Goal: Information Seeking & Learning: Learn about a topic

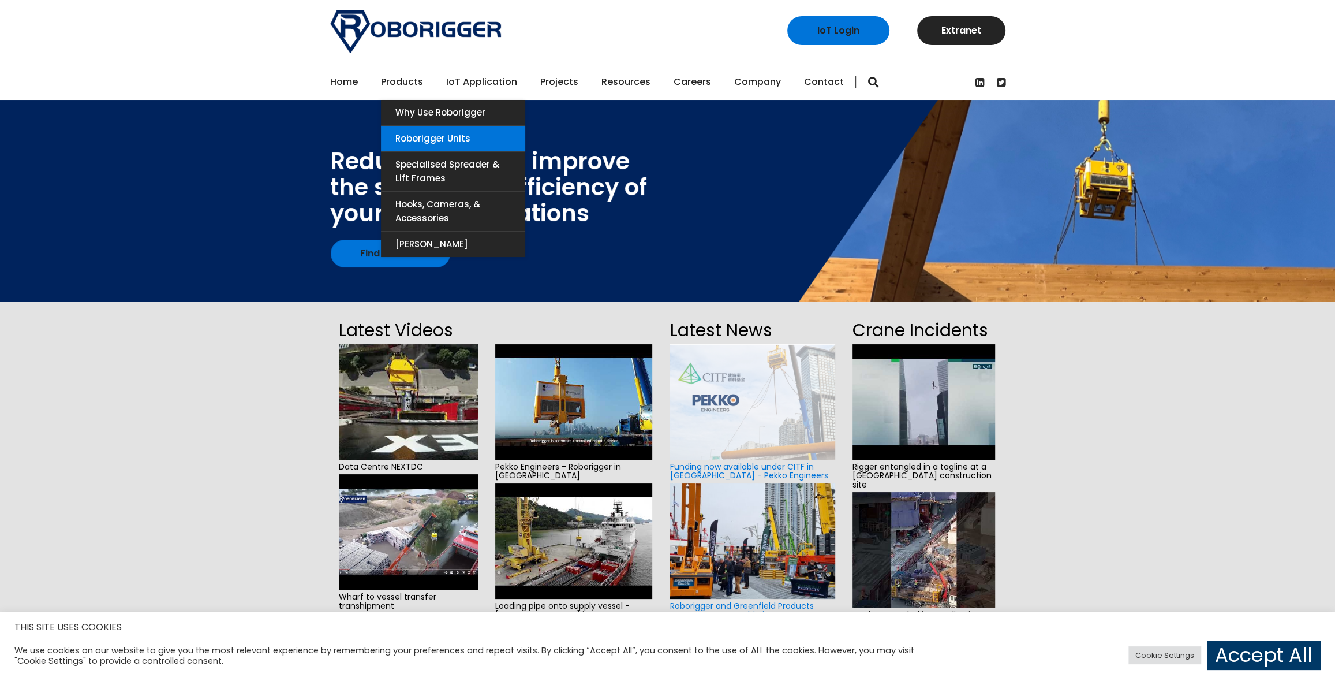
click at [419, 139] on link "Roborigger Units" at bounding box center [453, 138] width 144 height 25
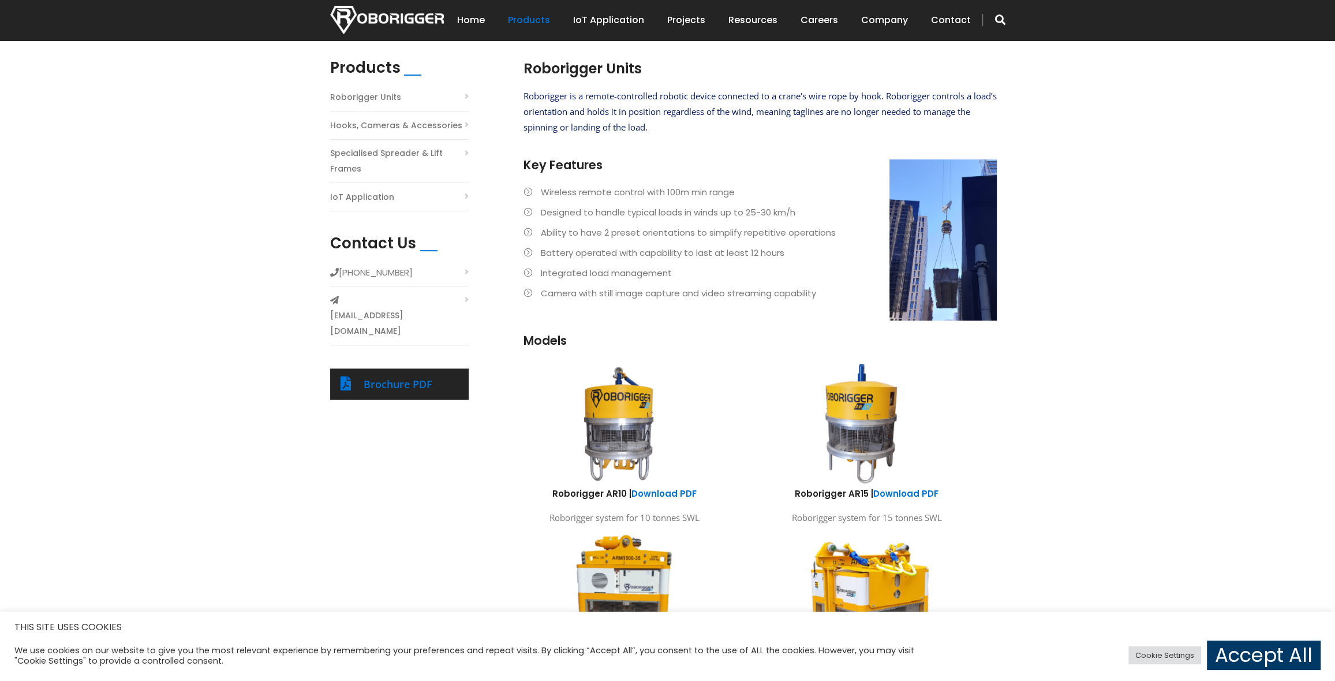
scroll to position [346, 0]
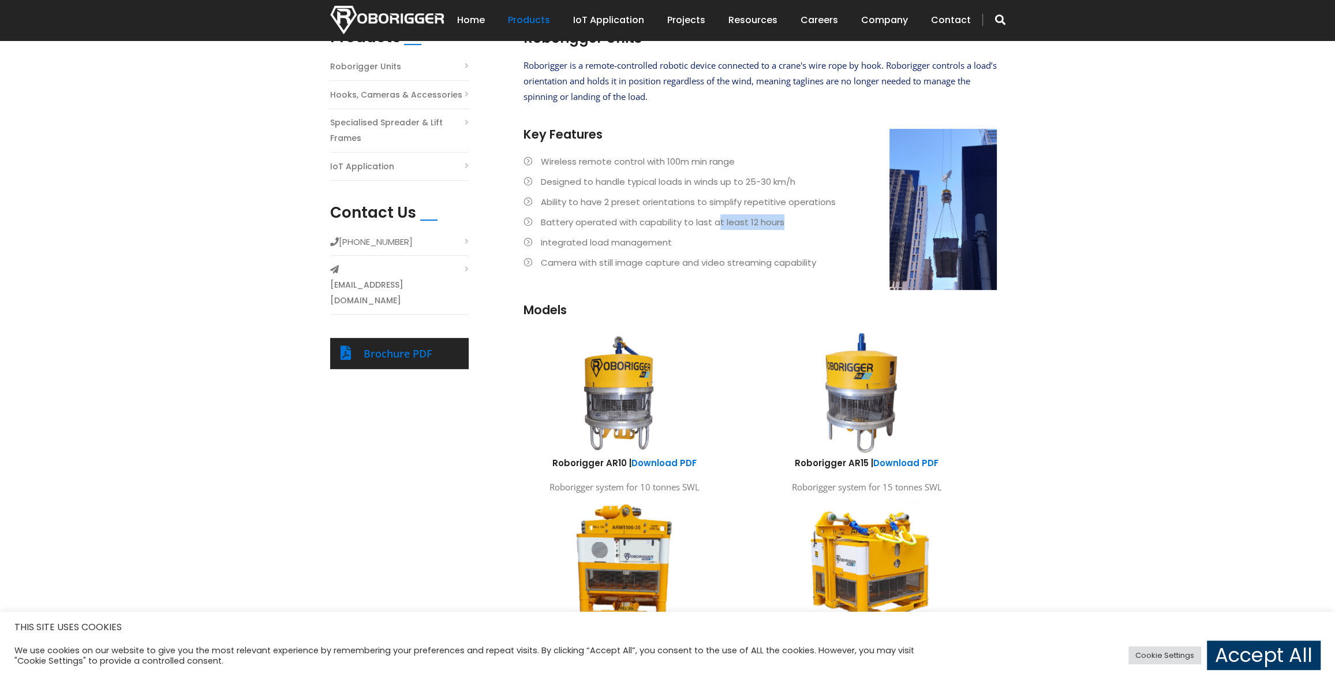
drag, startPoint x: 716, startPoint y: 221, endPoint x: 785, endPoint y: 218, distance: 69.3
click at [785, 218] on li "Battery operated with capability to last at least 12 hours" at bounding box center [760, 222] width 473 height 16
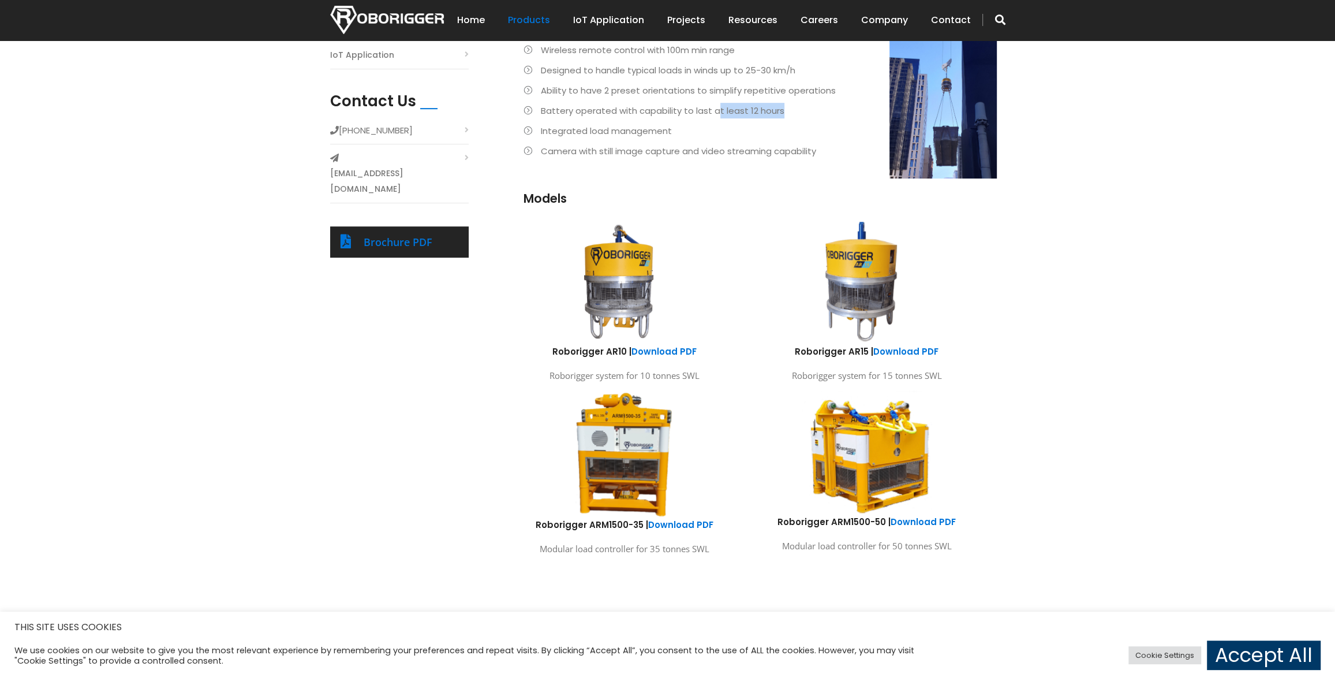
scroll to position [462, 0]
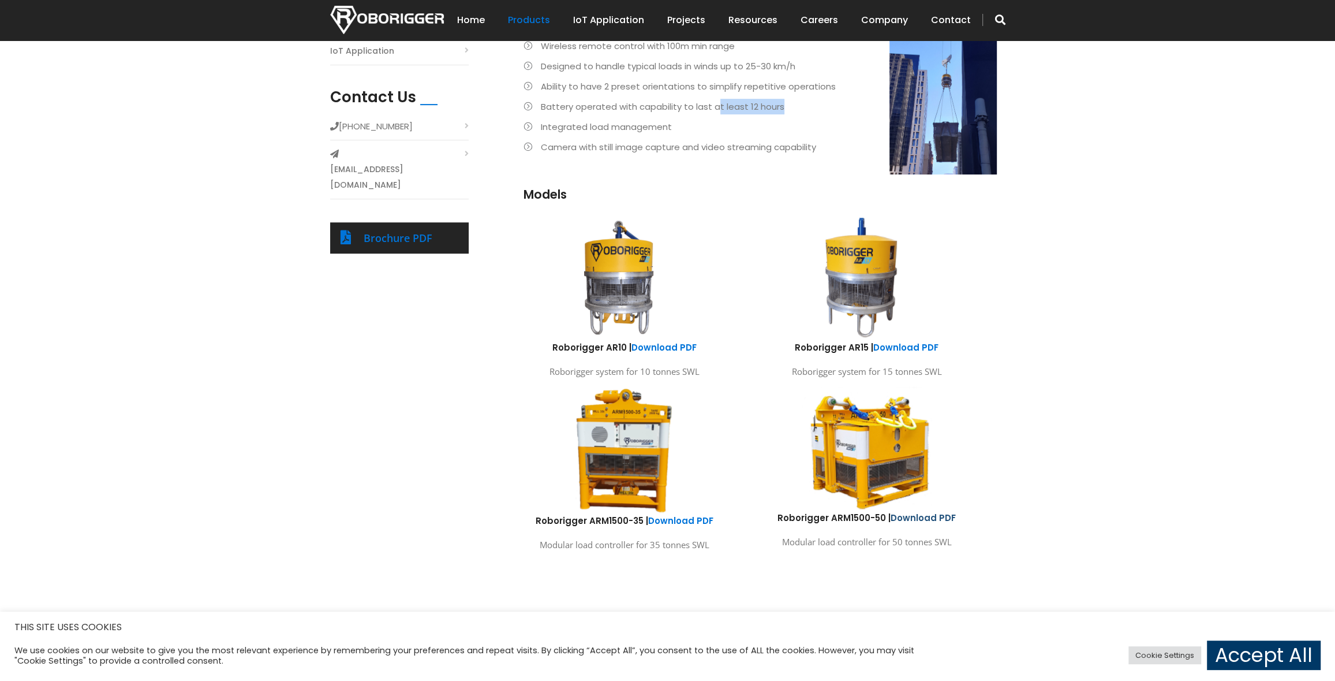
click at [917, 515] on link "Download PDF" at bounding box center [923, 518] width 65 height 12
click at [653, 345] on link "Download PDF" at bounding box center [664, 347] width 65 height 12
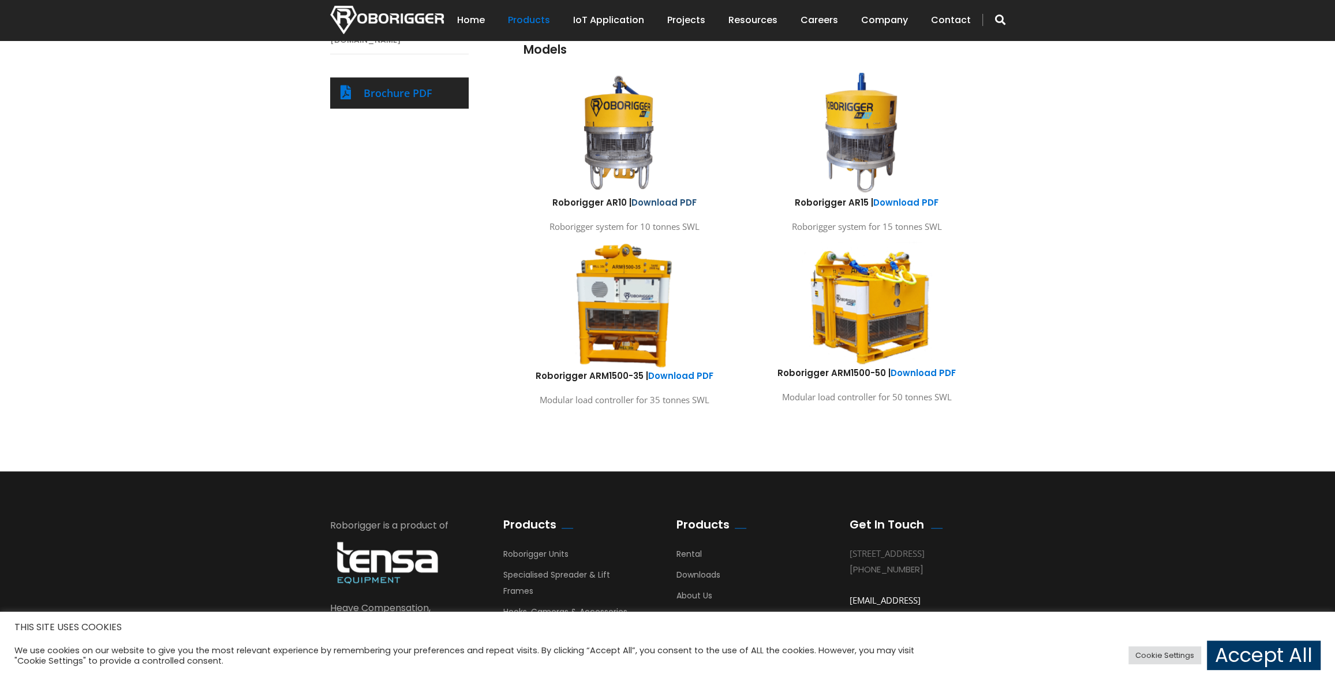
scroll to position [628, 0]
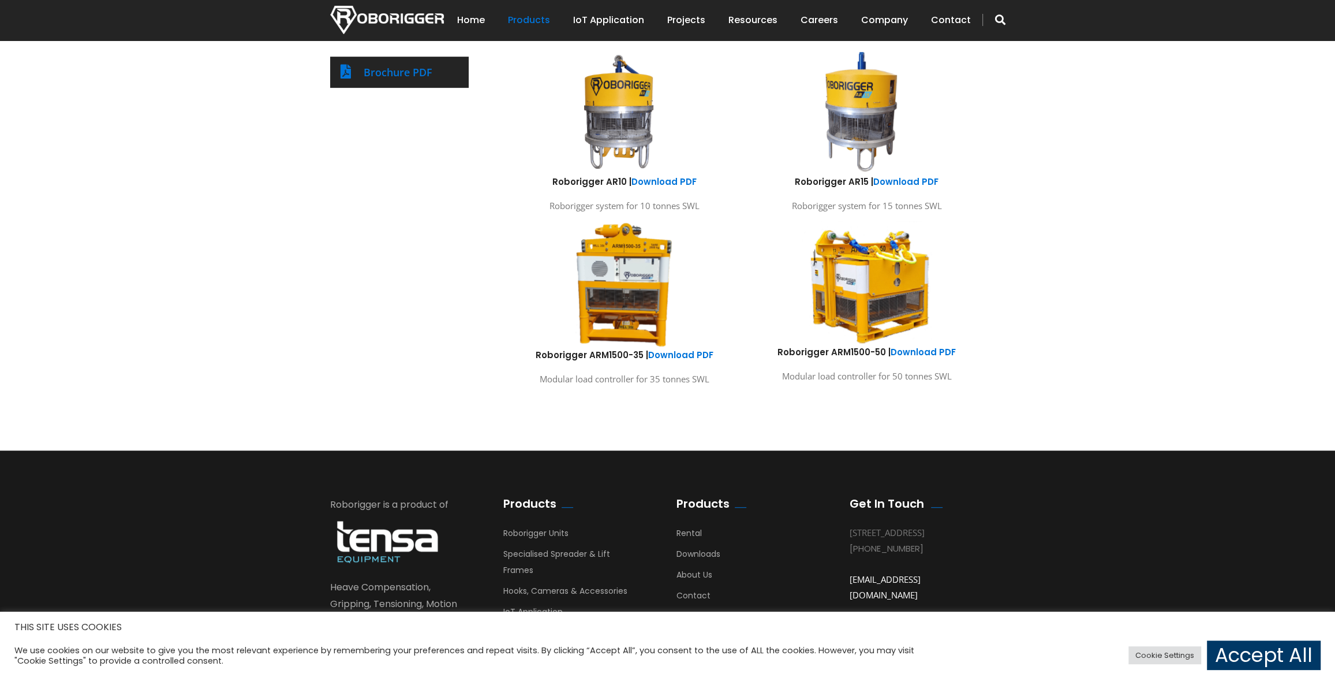
click at [615, 316] on img at bounding box center [624, 283] width 101 height 129
click at [863, 296] on img at bounding box center [867, 282] width 170 height 126
click at [861, 297] on img at bounding box center [867, 282] width 170 height 126
click at [890, 268] on img at bounding box center [867, 282] width 170 height 126
click at [885, 293] on img at bounding box center [867, 282] width 170 height 126
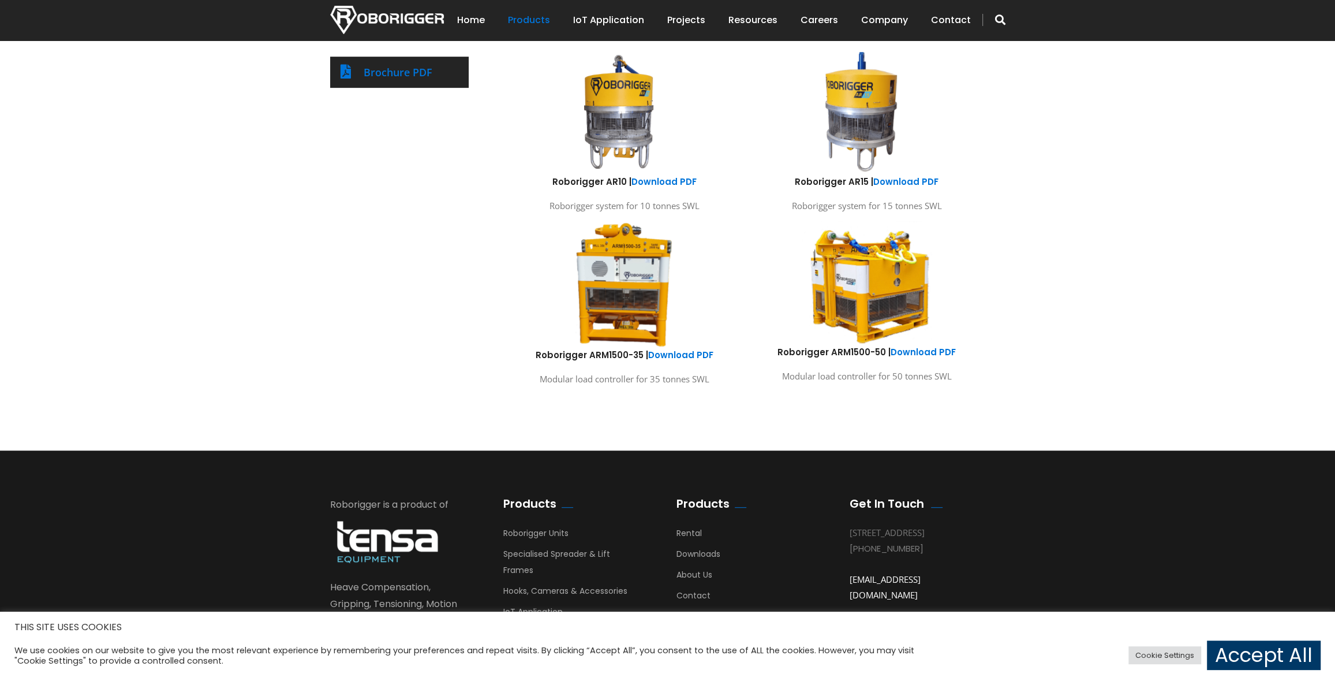
click at [885, 292] on img at bounding box center [867, 282] width 170 height 126
click at [929, 352] on link "Download PDF" at bounding box center [923, 352] width 65 height 12
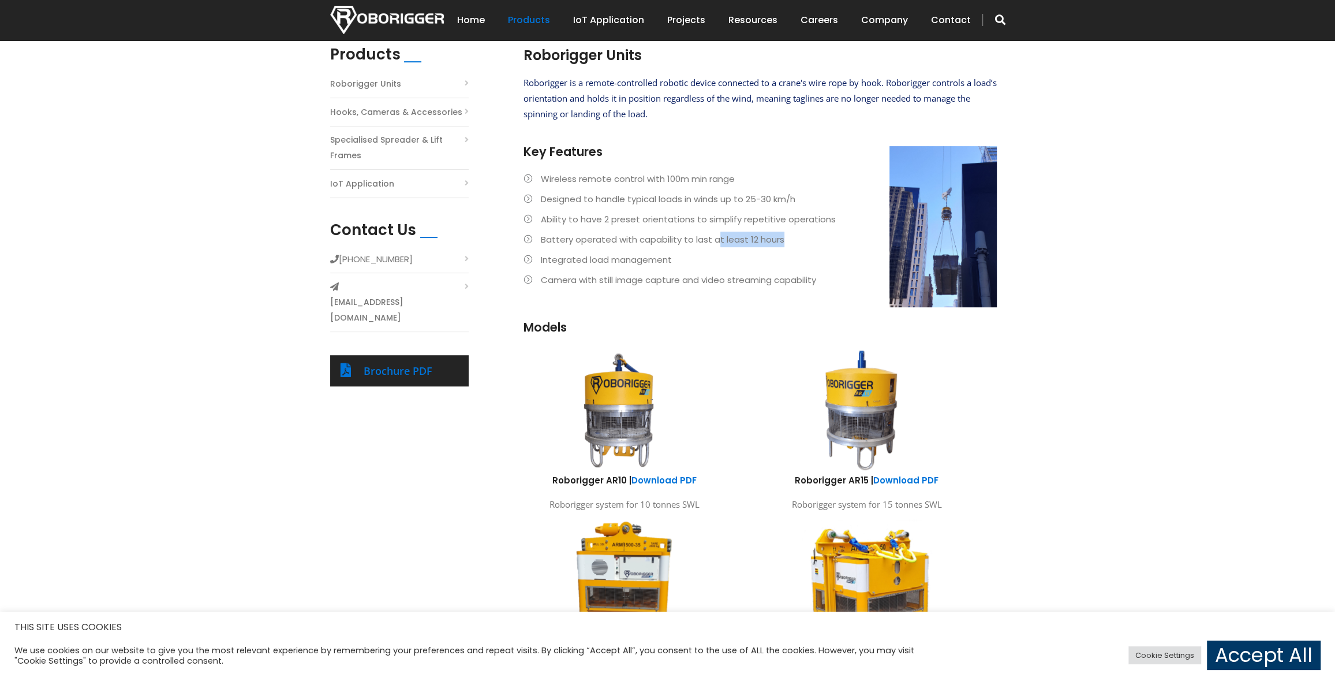
scroll to position [223, 0]
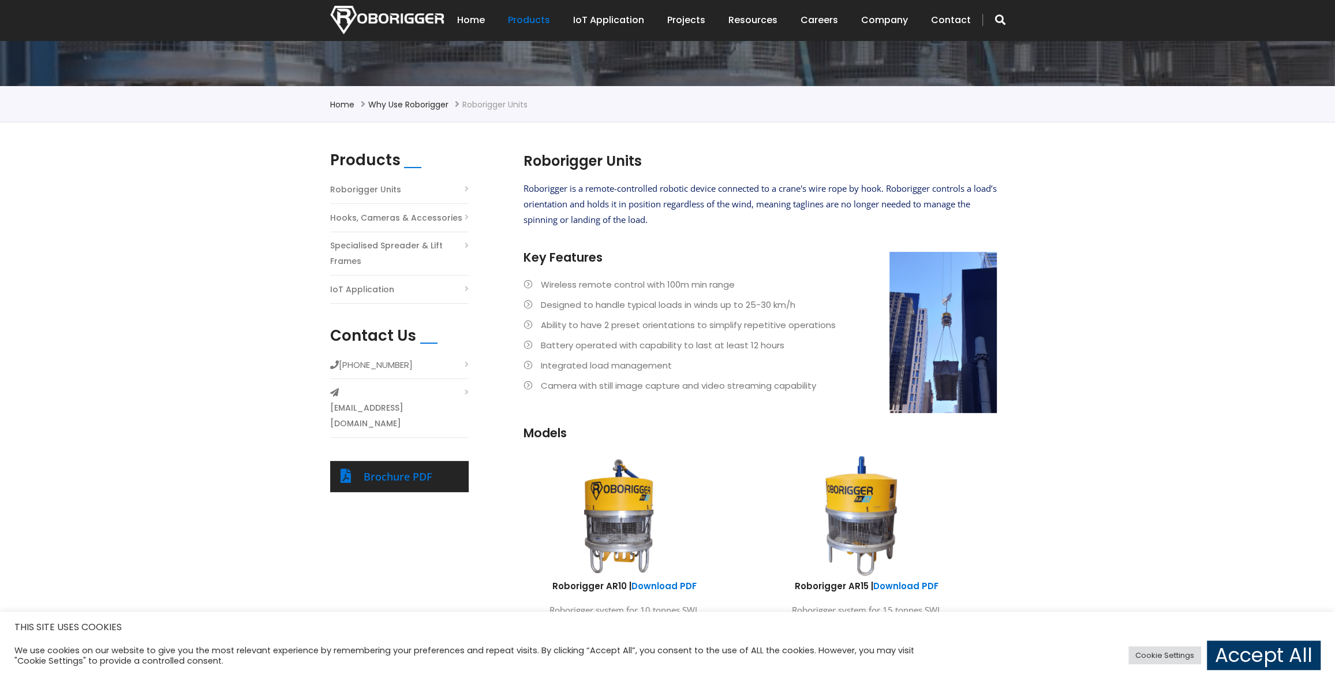
click at [839, 400] on div "Roborigger is a remote-controlled robotic device connected to a crane's wire ro…" at bounding box center [760, 303] width 473 height 244
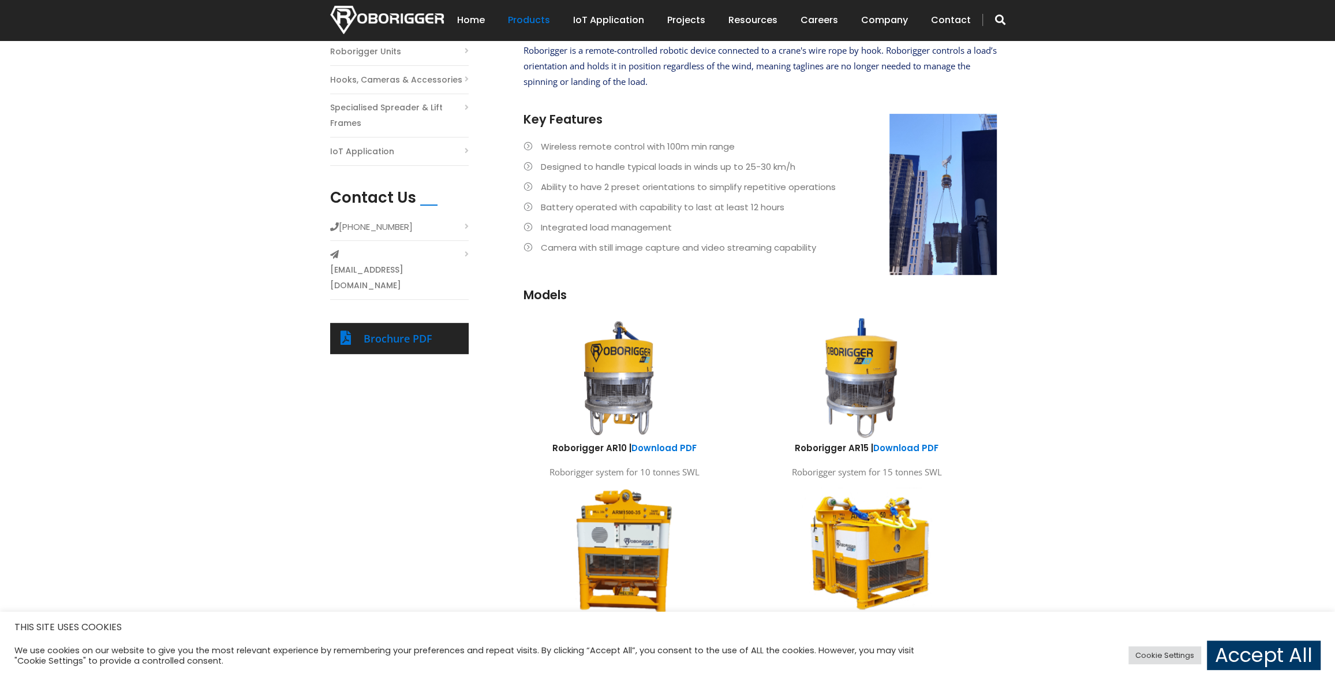
scroll to position [166, 0]
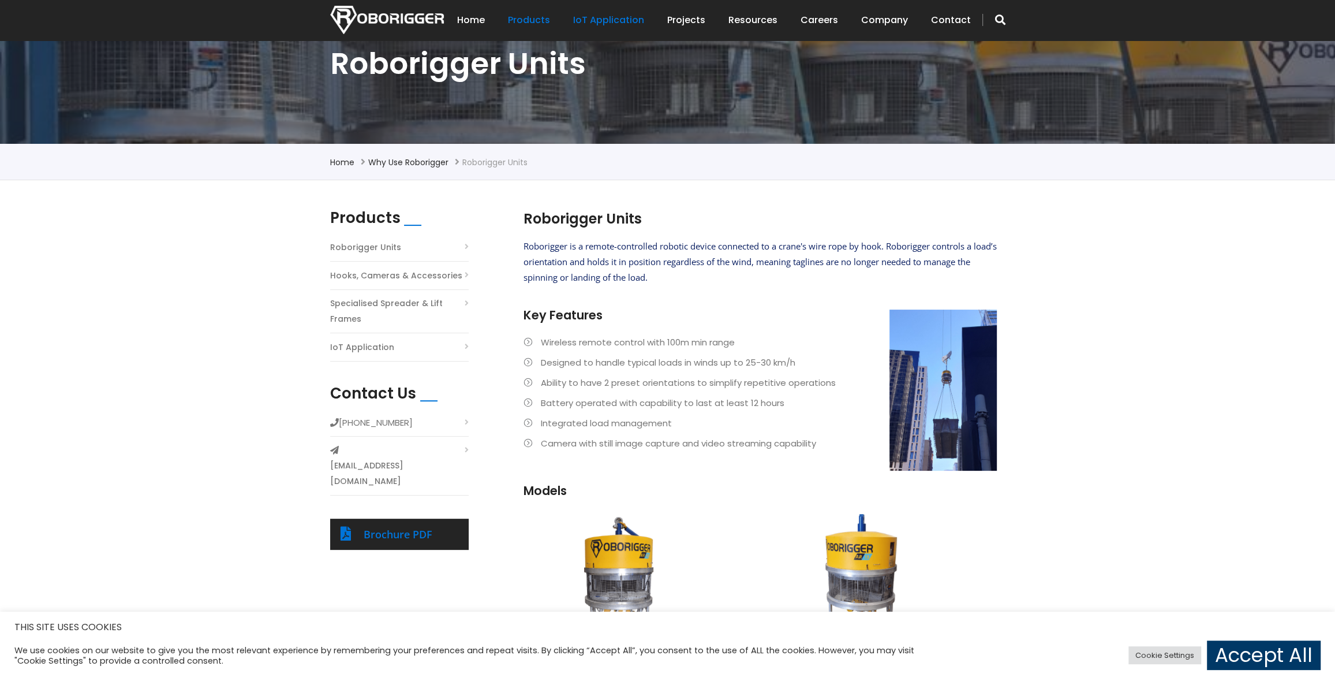
click at [612, 21] on link "IoT Application" at bounding box center [608, 20] width 71 height 36
